Goal: Communication & Community: Answer question/provide support

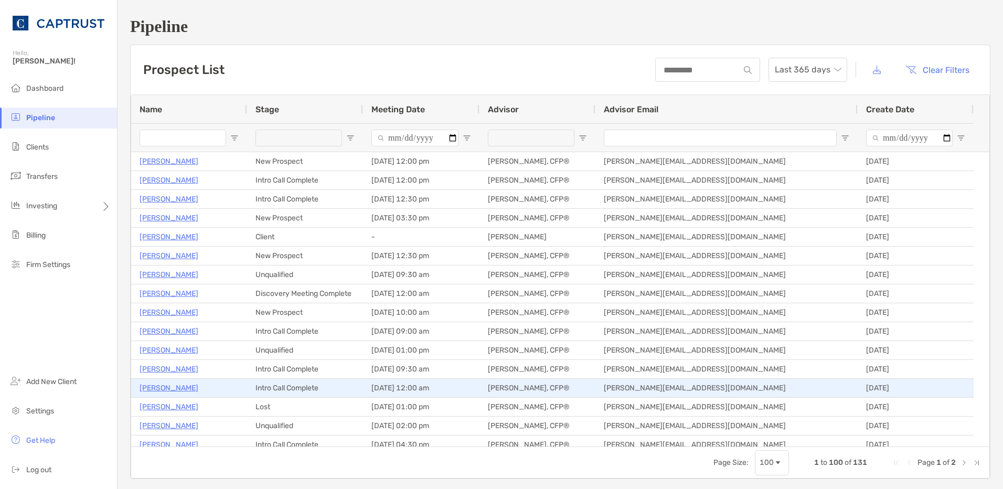
click at [163, 387] on p "[PERSON_NAME]" at bounding box center [168, 387] width 59 height 13
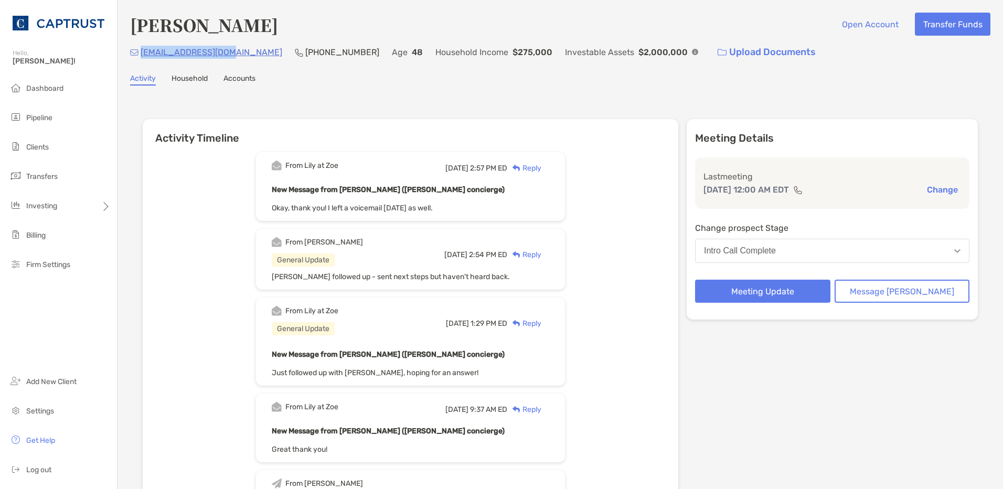
drag, startPoint x: 226, startPoint y: 56, endPoint x: 139, endPoint y: 52, distance: 86.6
click at [139, 52] on div "[EMAIL_ADDRESS][DOMAIN_NAME]" at bounding box center [206, 52] width 152 height 23
copy p "[EMAIL_ADDRESS][DOMAIN_NAME]"
drag, startPoint x: 313, startPoint y: 56, endPoint x: 251, endPoint y: 53, distance: 61.4
click at [251, 53] on div "[EMAIL_ADDRESS][DOMAIN_NAME] [PHONE_NUMBER] Age [DEMOGRAPHIC_DATA] Household In…" at bounding box center [560, 52] width 860 height 23
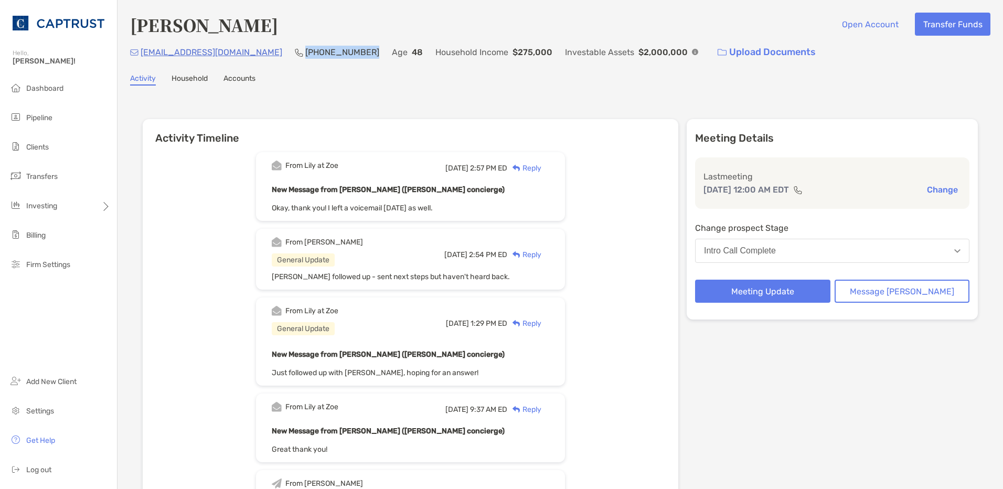
copy p "[PHONE_NUMBER]"
click at [541, 173] on div "Reply" at bounding box center [524, 168] width 34 height 11
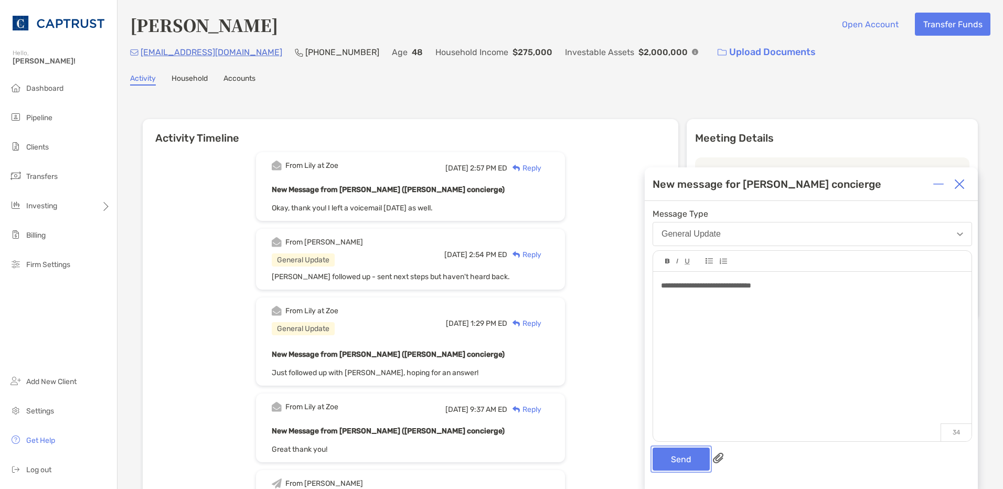
click at [669, 465] on button "Send" at bounding box center [680, 458] width 57 height 23
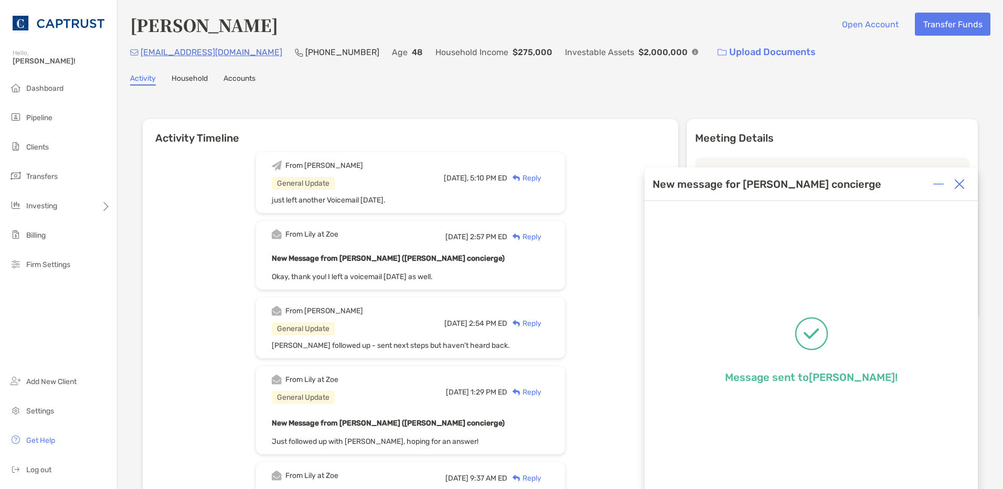
click at [958, 185] on img at bounding box center [959, 184] width 10 height 10
